Goal: Transaction & Acquisition: Purchase product/service

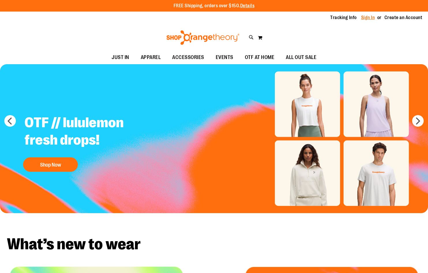
click at [366, 20] on link "Sign In" at bounding box center [368, 17] width 14 height 6
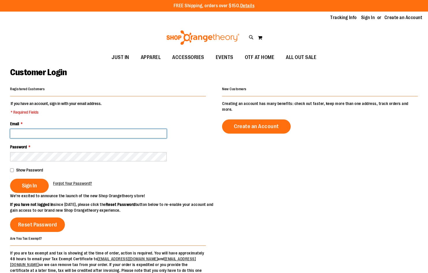
click at [39, 132] on input "Email *" at bounding box center [88, 133] width 157 height 9
click at [10, 178] on button "Sign In" at bounding box center [29, 185] width 39 height 14
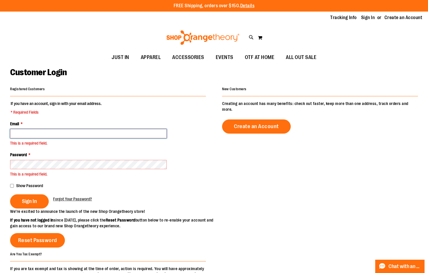
click at [31, 133] on input "Email *" at bounding box center [88, 133] width 157 height 9
type input "**********"
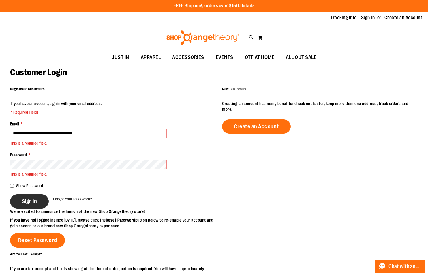
click at [24, 202] on span "Sign In" at bounding box center [29, 201] width 15 height 6
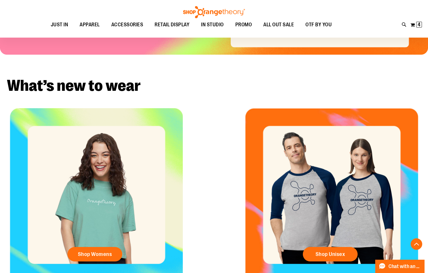
scroll to position [197, 0]
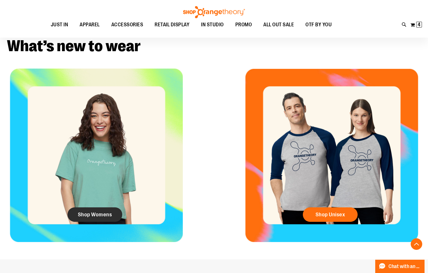
click at [89, 211] on link "Shop Womens" at bounding box center [95, 214] width 55 height 14
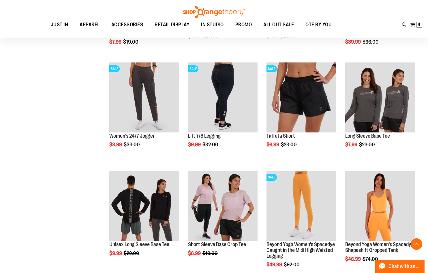
scroll to position [317, 0]
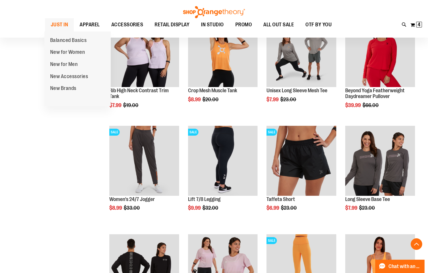
click at [61, 25] on span "JUST IN" at bounding box center [60, 24] width 18 height 13
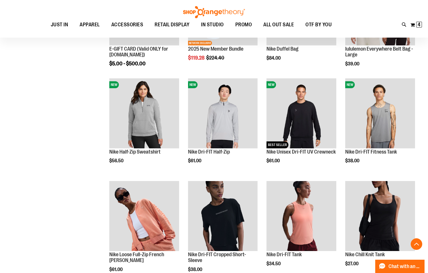
scroll to position [260, 0]
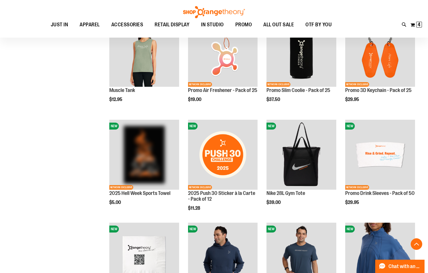
scroll to position [606, 0]
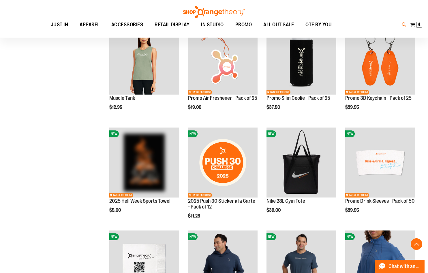
click at [402, 24] on icon at bounding box center [404, 24] width 5 height 7
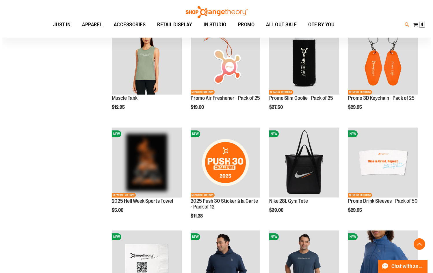
scroll to position [607, 0]
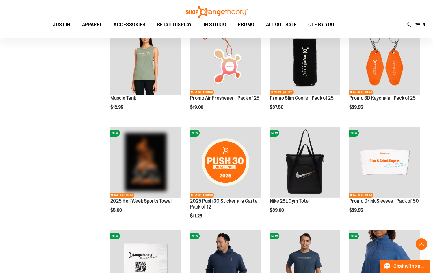
type input "********"
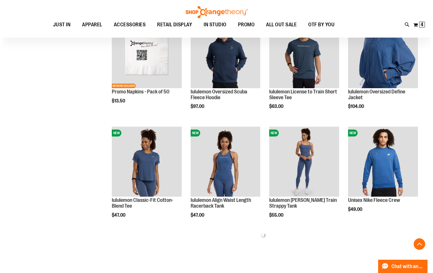
scroll to position [160, 0]
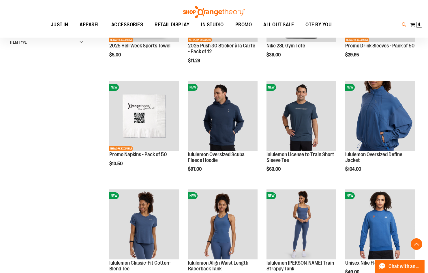
click at [403, 22] on icon at bounding box center [404, 24] width 5 height 7
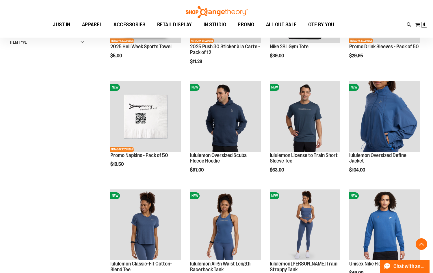
click at [138, 29] on input "Search" at bounding box center [216, 32] width 342 height 19
click at [98, 66] on span "Micro Rib Baby Tee" at bounding box center [100, 66] width 33 height 5
type input "*****"
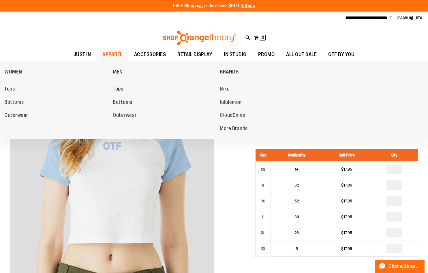
click at [6, 86] on span "Tops" at bounding box center [9, 89] width 10 height 7
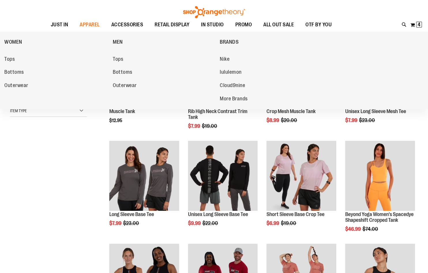
scroll to position [115, 0]
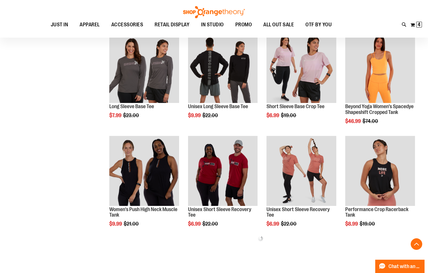
scroll to position [173, 0]
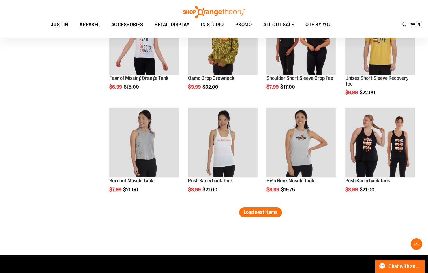
scroll to position [837, 0]
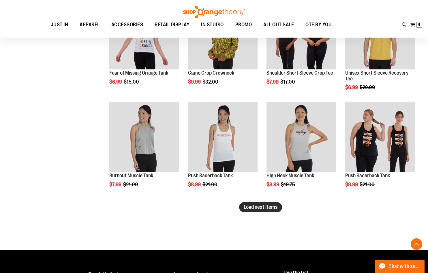
click at [265, 207] on span "Load next items" at bounding box center [261, 207] width 34 height 6
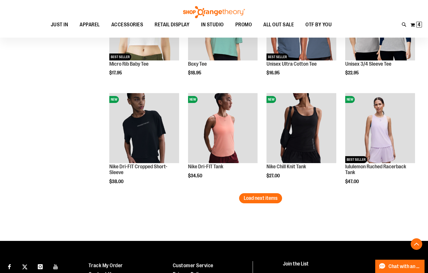
scroll to position [1183, 0]
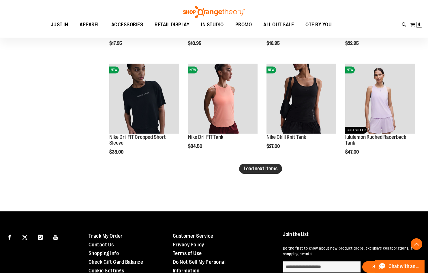
click at [264, 164] on button "Load next items" at bounding box center [260, 168] width 43 height 10
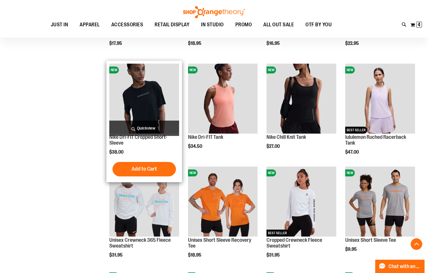
click at [147, 109] on img "product" at bounding box center [144, 99] width 70 height 70
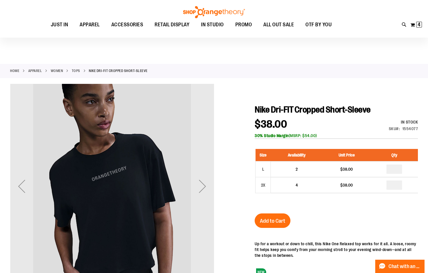
scroll to position [29, 0]
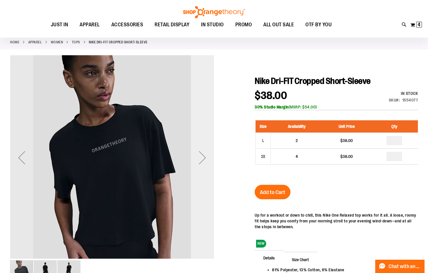
click at [204, 160] on div "Next" at bounding box center [202, 157] width 23 height 23
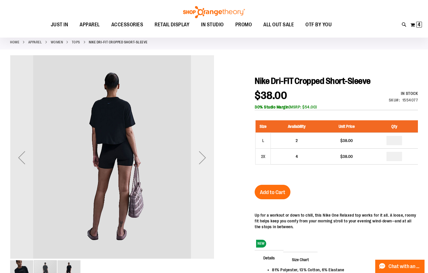
click at [204, 160] on div "Next" at bounding box center [202, 157] width 23 height 23
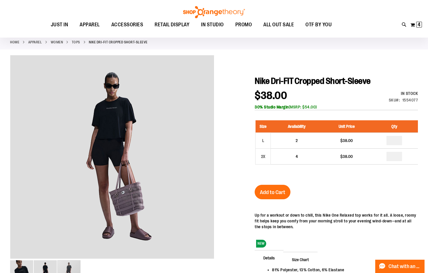
scroll to position [0, 0]
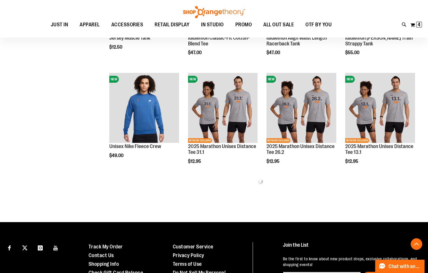
scroll to position [339, 0]
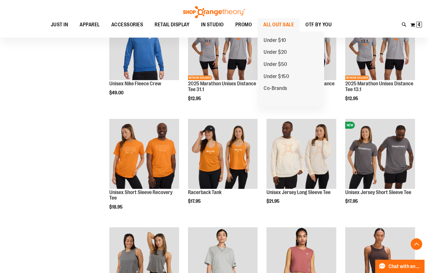
click at [284, 20] on span "ALL OUT SALE" at bounding box center [279, 24] width 31 height 13
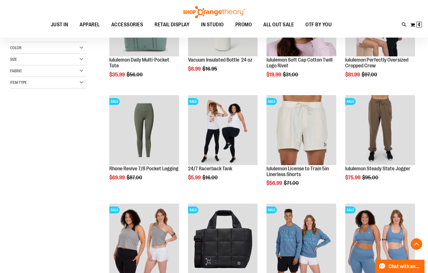
scroll to position [144, 0]
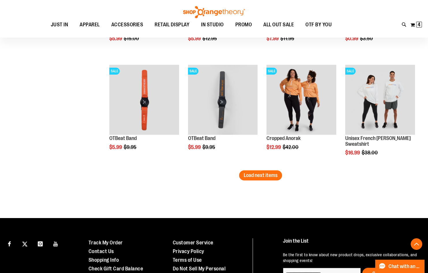
scroll to position [924, 0]
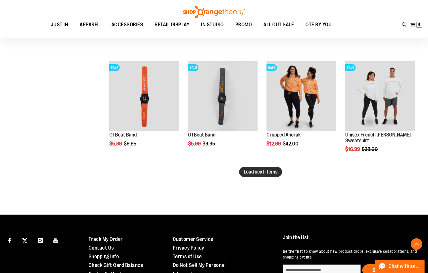
click at [273, 171] on span "Load next items" at bounding box center [261, 172] width 34 height 6
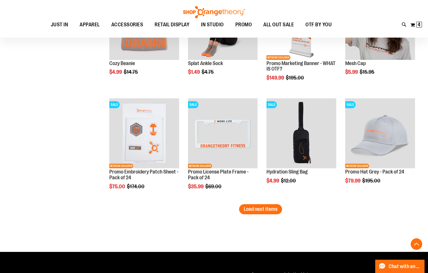
scroll to position [1212, 0]
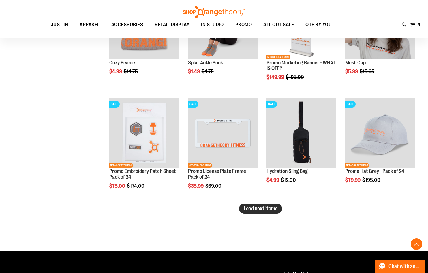
click at [268, 210] on span "Load next items" at bounding box center [261, 208] width 34 height 6
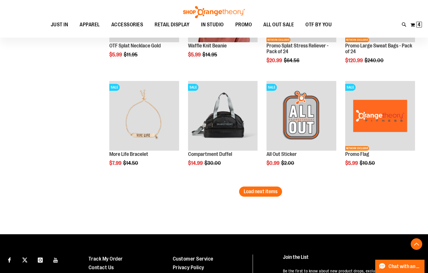
scroll to position [1559, 0]
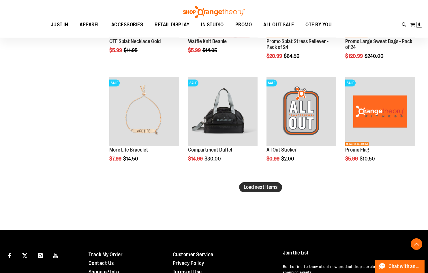
click at [259, 187] on span "Load next items" at bounding box center [261, 187] width 34 height 6
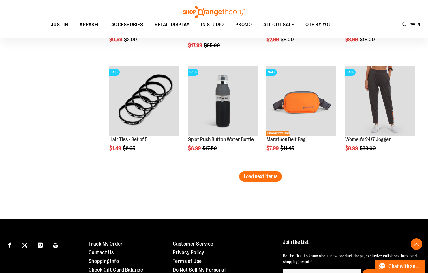
scroll to position [1905, 0]
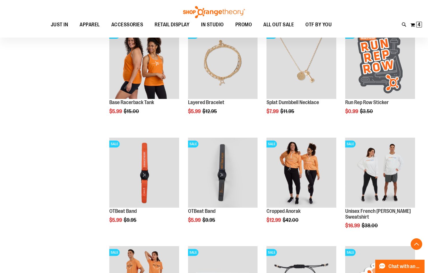
scroll to position [779, 0]
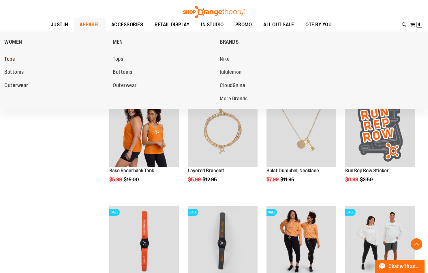
click at [9, 58] on span "Tops" at bounding box center [9, 59] width 10 height 7
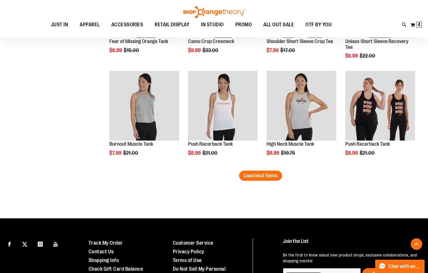
scroll to position [875, 0]
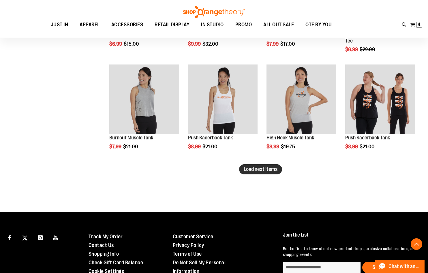
click at [269, 171] on span "Load next items" at bounding box center [261, 169] width 34 height 6
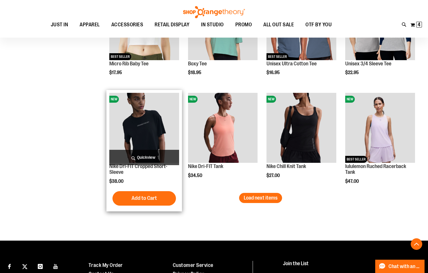
scroll to position [1164, 0]
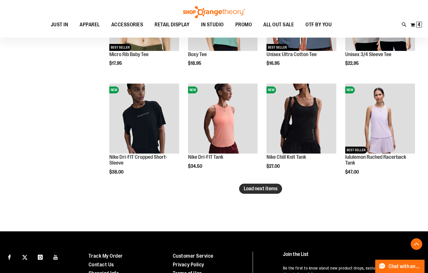
click at [267, 187] on span "Load next items" at bounding box center [261, 188] width 34 height 6
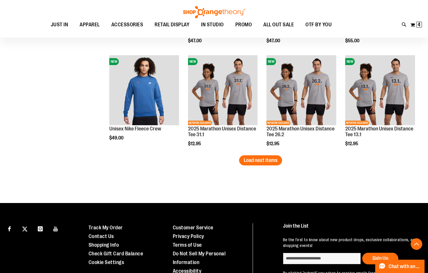
scroll to position [1539, 0]
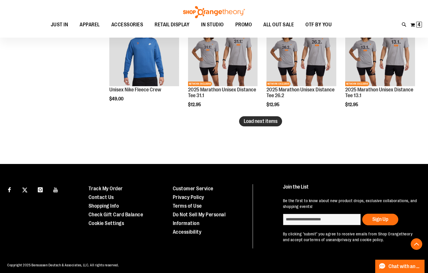
click at [275, 122] on span "Load next items" at bounding box center [261, 121] width 34 height 6
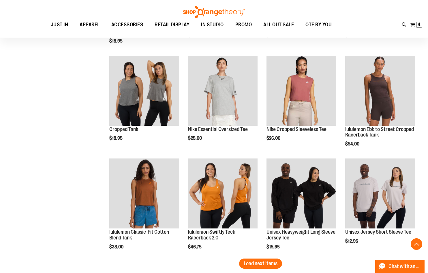
scroll to position [1712, 0]
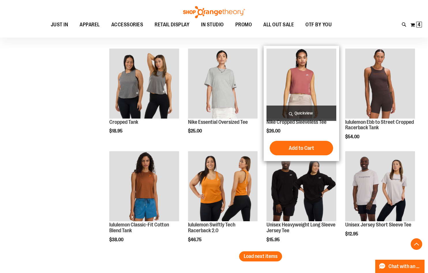
click at [314, 82] on img "product" at bounding box center [302, 84] width 70 height 70
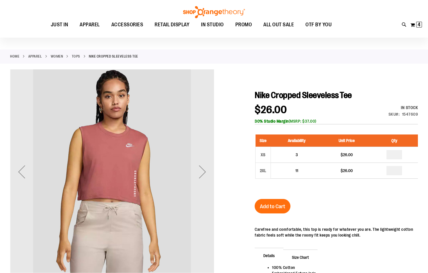
scroll to position [29, 0]
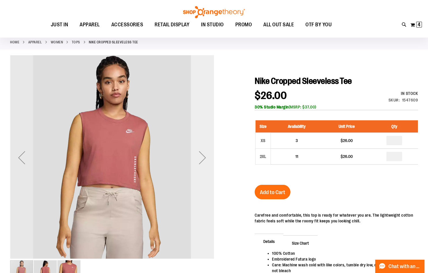
click at [202, 154] on div "Next" at bounding box center [202, 157] width 23 height 23
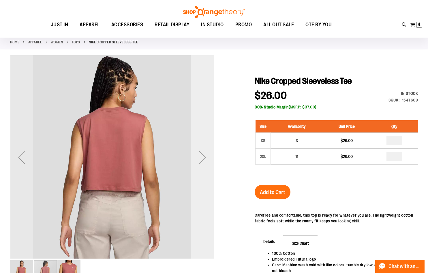
click at [202, 154] on div "Next" at bounding box center [202, 157] width 23 height 23
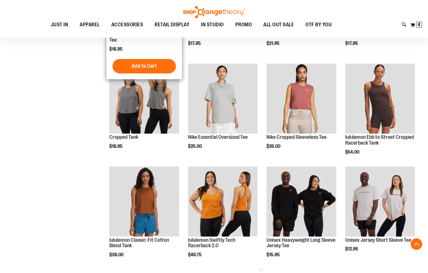
scroll to position [173, 0]
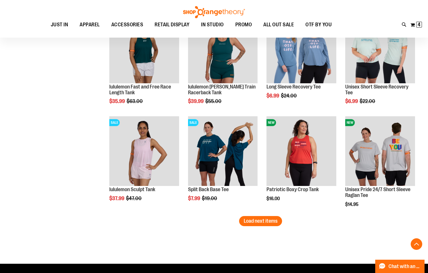
scroll to position [855, 0]
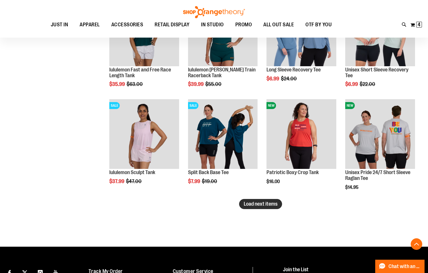
click at [263, 200] on button "Load next items" at bounding box center [260, 204] width 43 height 10
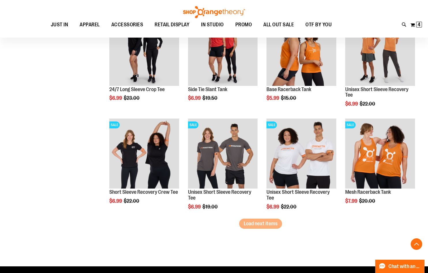
scroll to position [1143, 0]
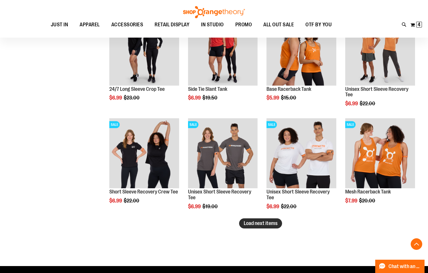
click at [278, 224] on button "Load next items" at bounding box center [260, 223] width 43 height 10
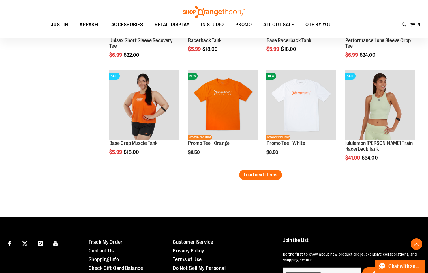
scroll to position [1519, 0]
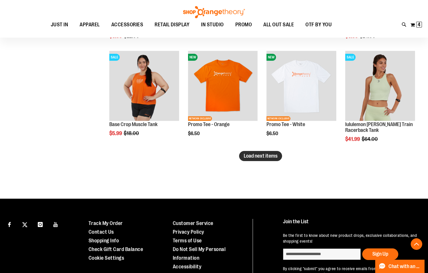
click at [263, 157] on span "Load next items" at bounding box center [261, 156] width 34 height 6
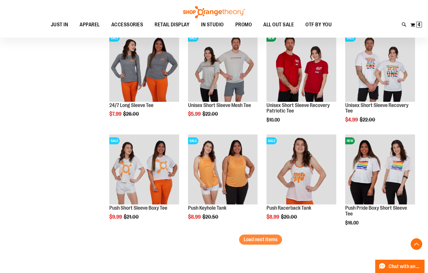
scroll to position [1750, 0]
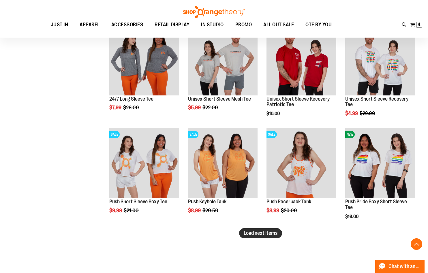
click at [266, 234] on span "Load next items" at bounding box center [261, 233] width 34 height 6
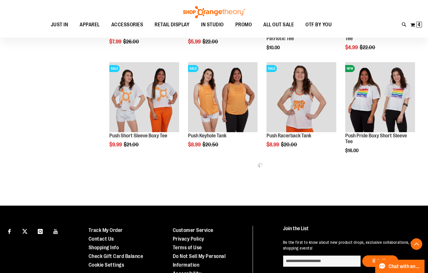
scroll to position [1836, 0]
